Goal: Task Accomplishment & Management: Complete application form

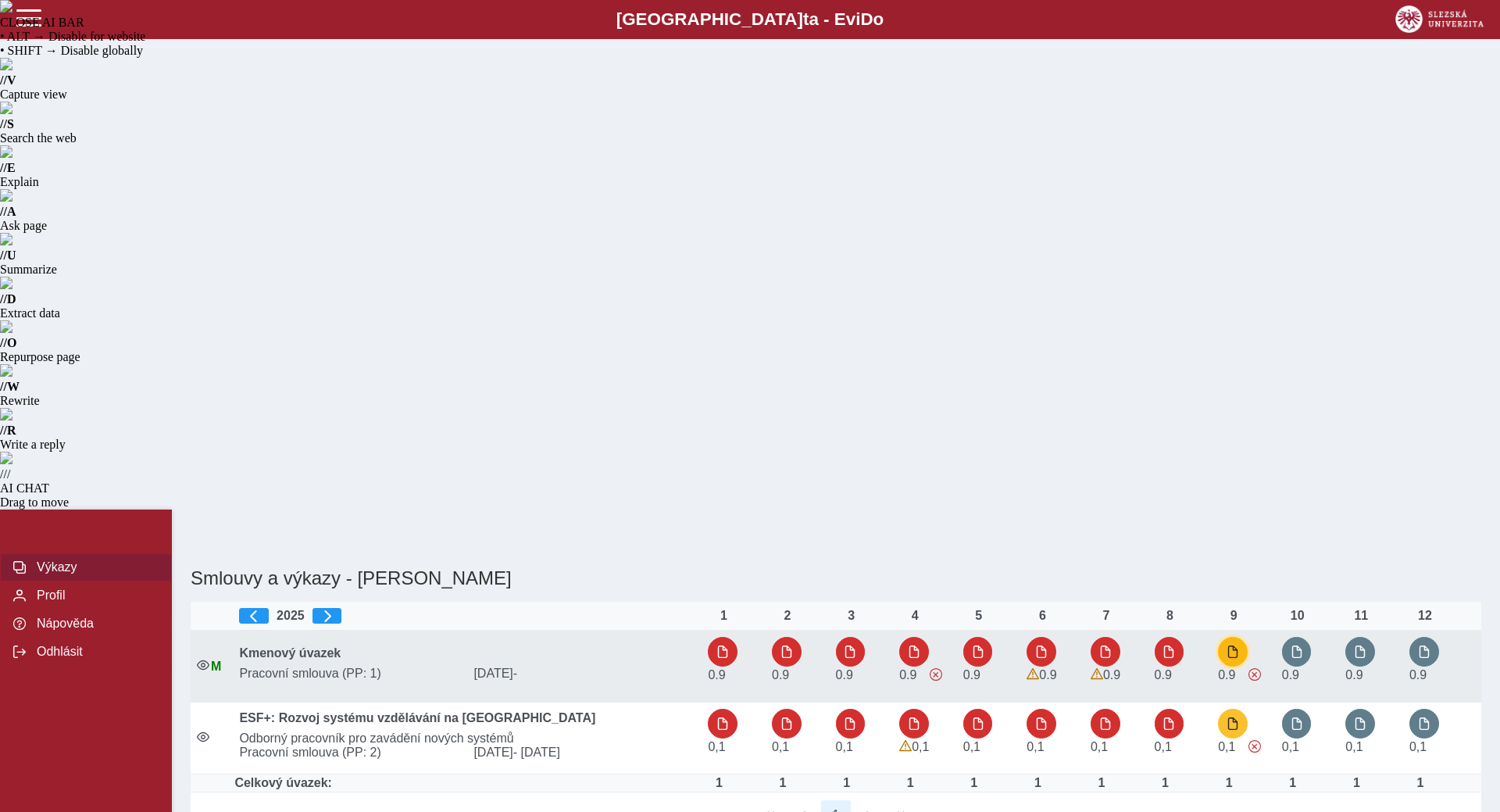
click at [1227, 637] on button "button" at bounding box center [1233, 652] width 30 height 30
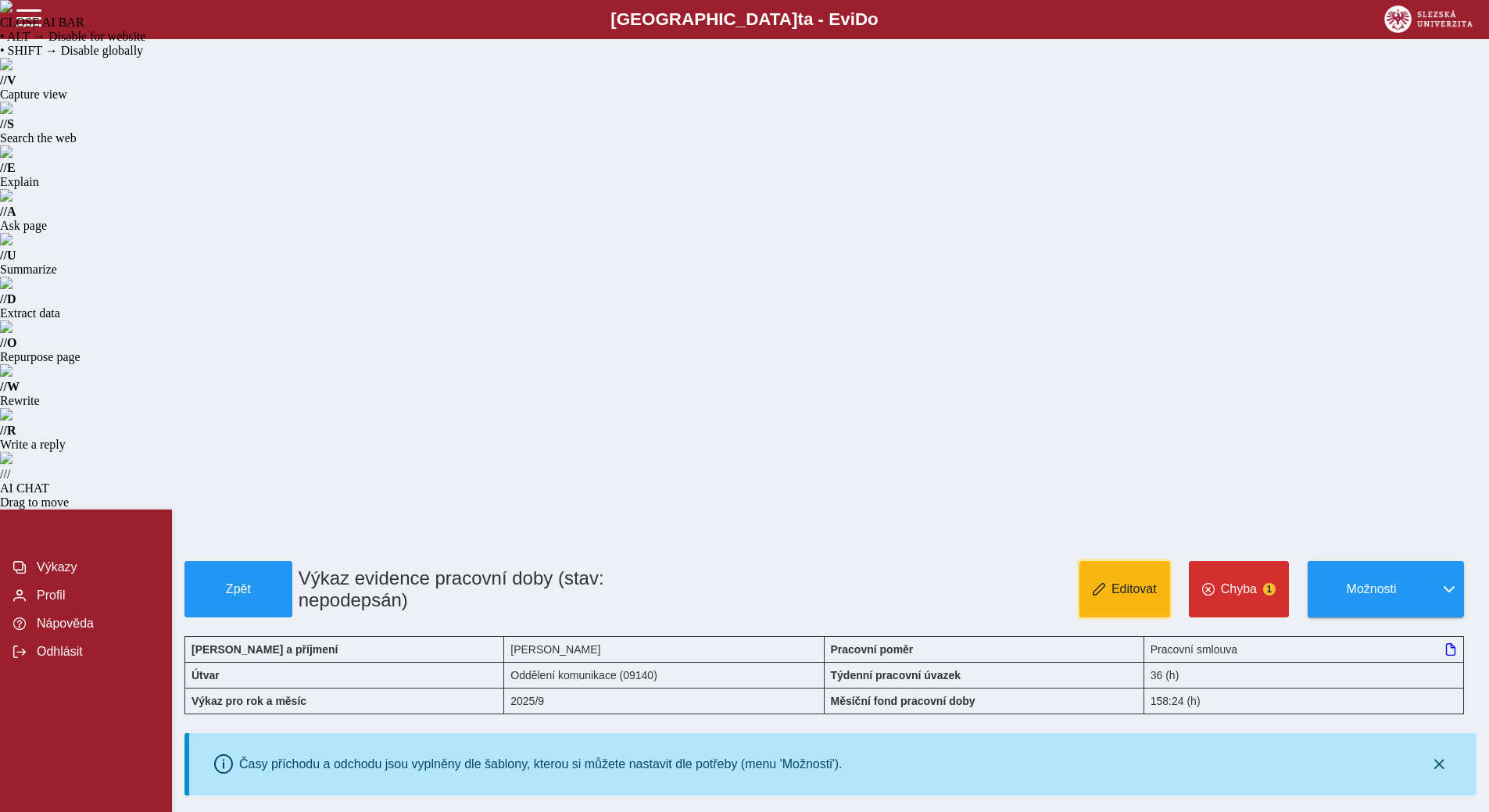
click at [1094, 561] on button "Editovat" at bounding box center [1124, 589] width 90 height 57
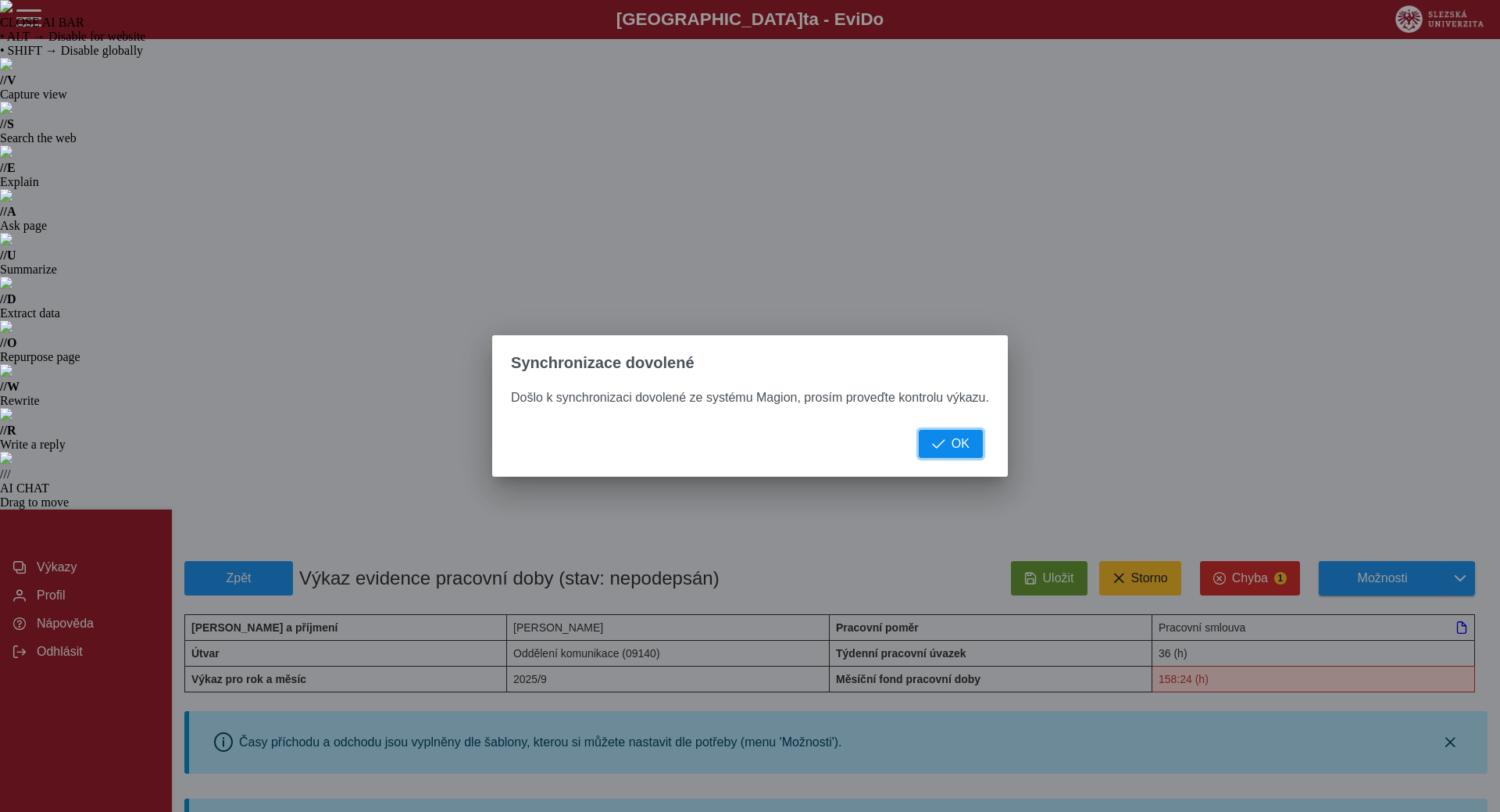
click at [953, 445] on span "OK" at bounding box center [960, 444] width 18 height 14
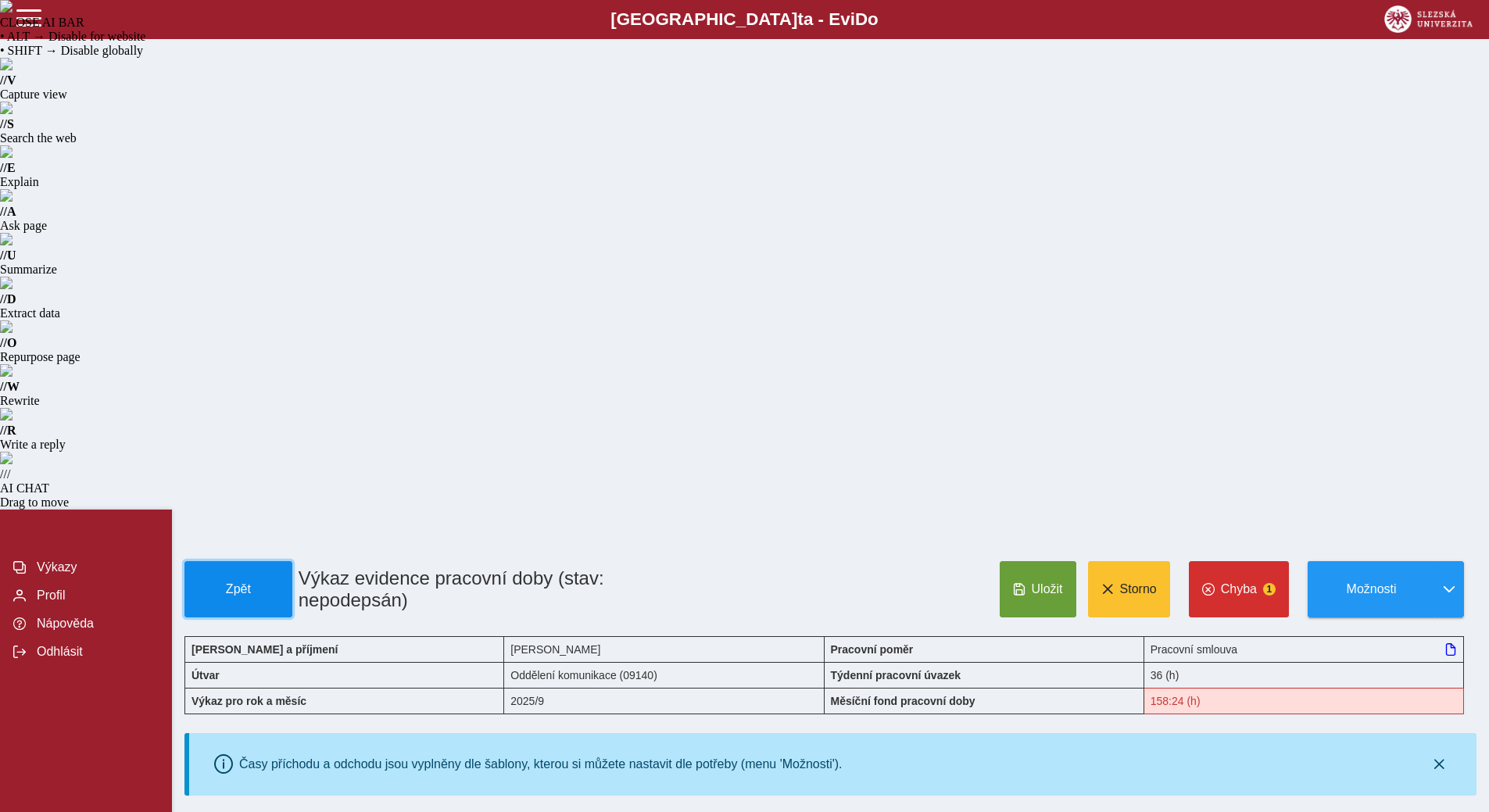
click at [242, 582] on span "Zpět" at bounding box center [238, 589] width 94 height 14
